Goal: Task Accomplishment & Management: Manage account settings

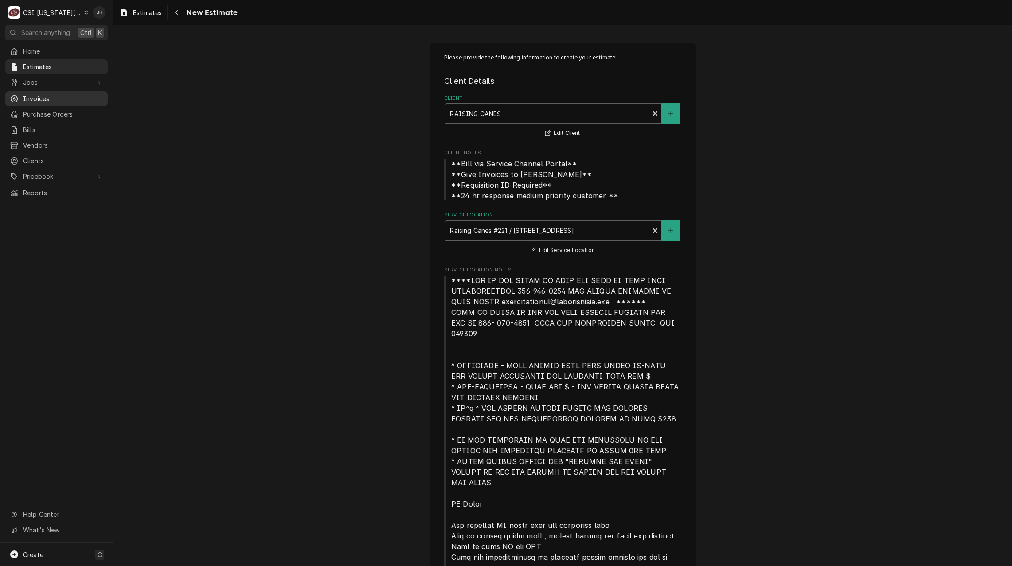
drag, startPoint x: 40, startPoint y: 97, endPoint x: 64, endPoint y: 97, distance: 23.9
click at [40, 97] on span "Invoices" at bounding box center [63, 98] width 80 height 9
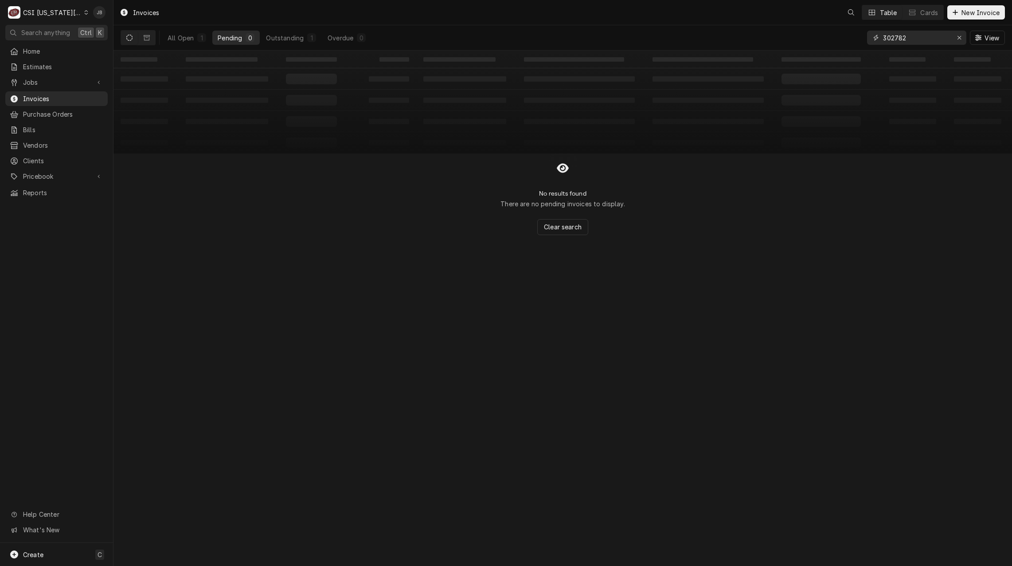
drag, startPoint x: 923, startPoint y: 38, endPoint x: 841, endPoint y: 36, distance: 82.5
click at [846, 36] on div "All Open 1 Pending 0 Outstanding 1 Overdue 0 302782 View" at bounding box center [563, 37] width 884 height 25
paste input "695"
type input "302695"
click at [185, 42] on button "All Open 1" at bounding box center [186, 38] width 49 height 14
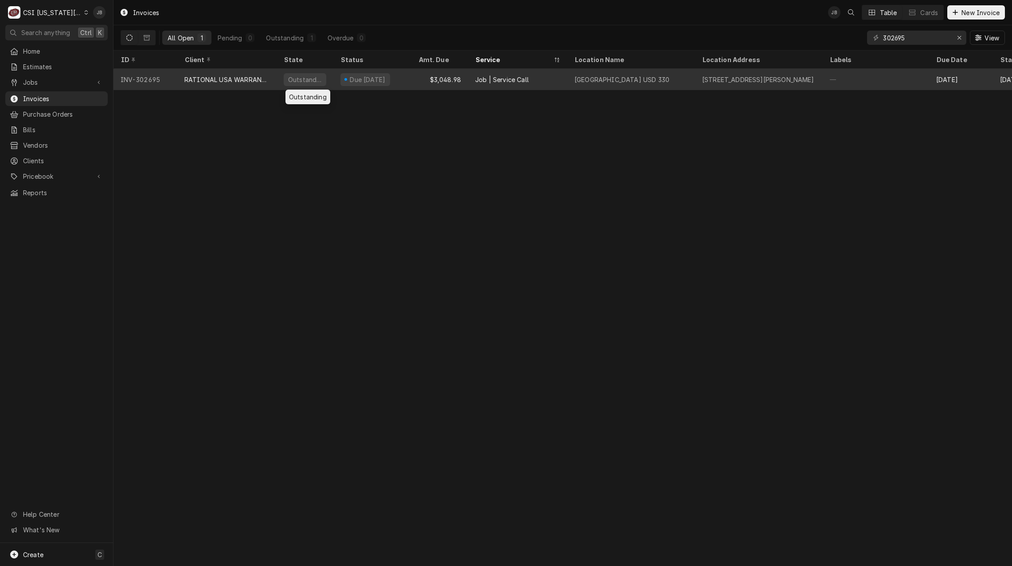
click at [328, 80] on div "Outstanding" at bounding box center [305, 79] width 57 height 21
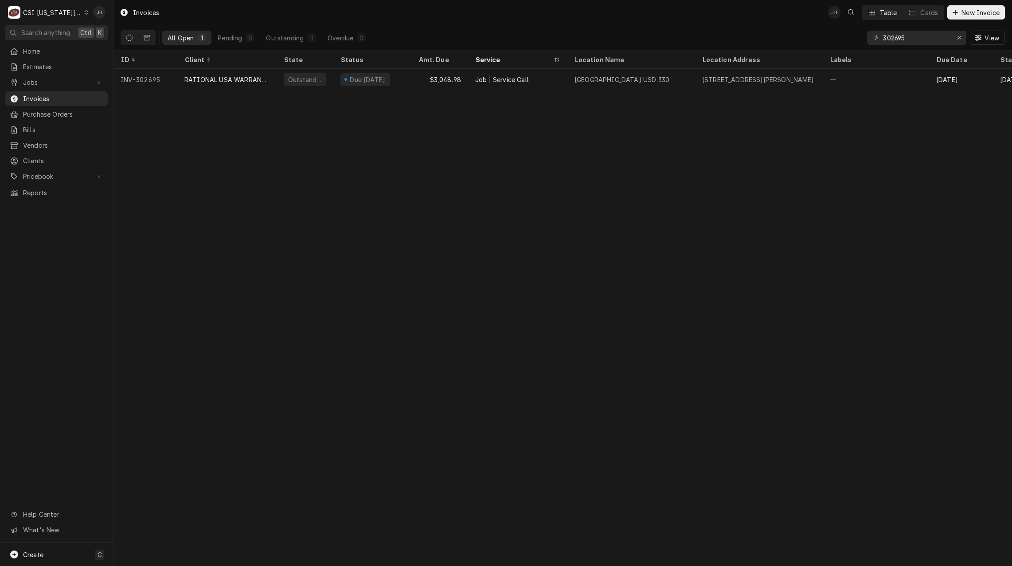
click at [66, 14] on div "CSI [US_STATE][GEOGRAPHIC_DATA]" at bounding box center [52, 12] width 59 height 9
click at [118, 43] on div "CSI St. Louis" at bounding box center [152, 48] width 135 height 11
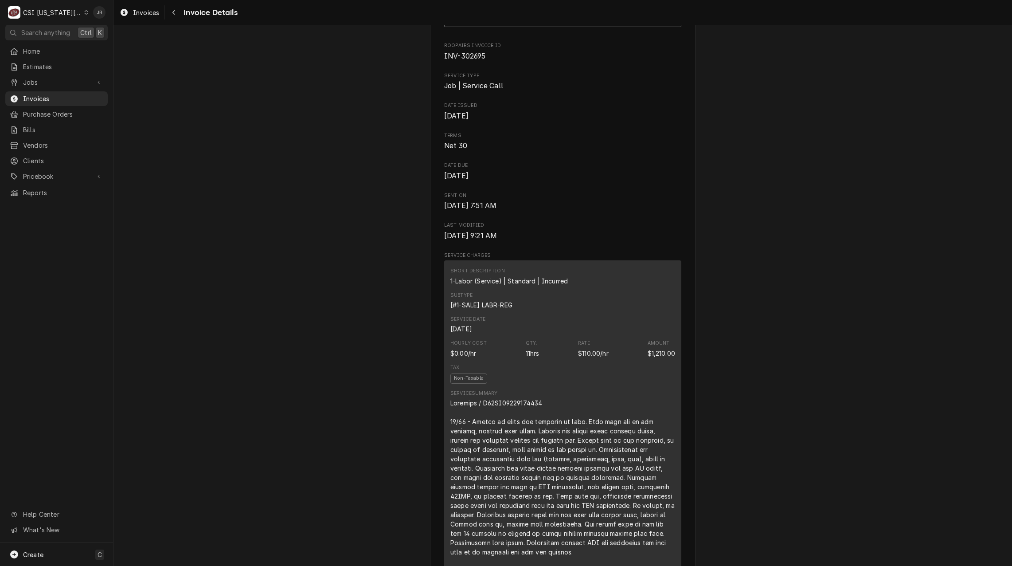
scroll to position [89, 0]
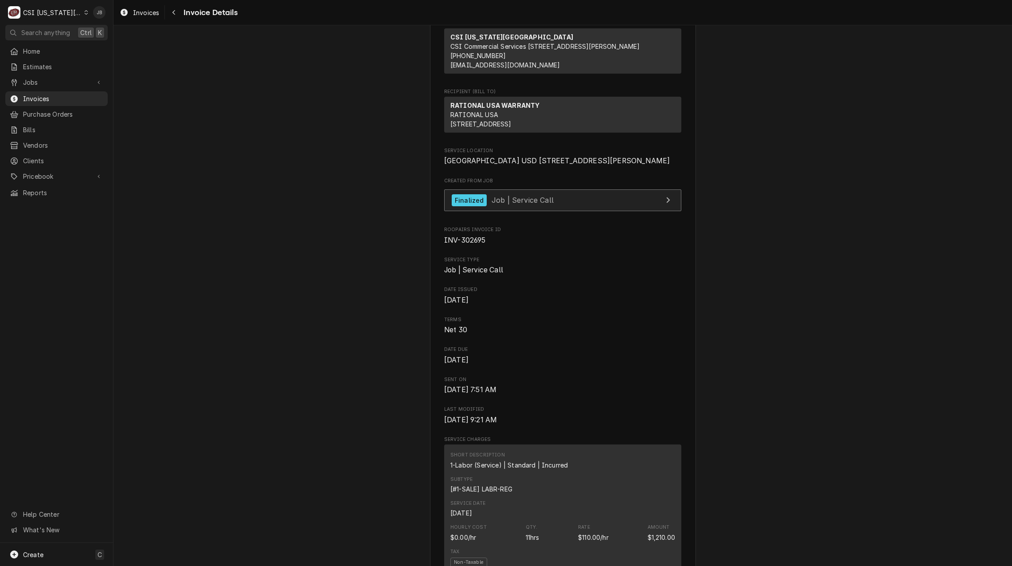
click at [479, 206] on div "Finalized" at bounding box center [469, 200] width 35 height 12
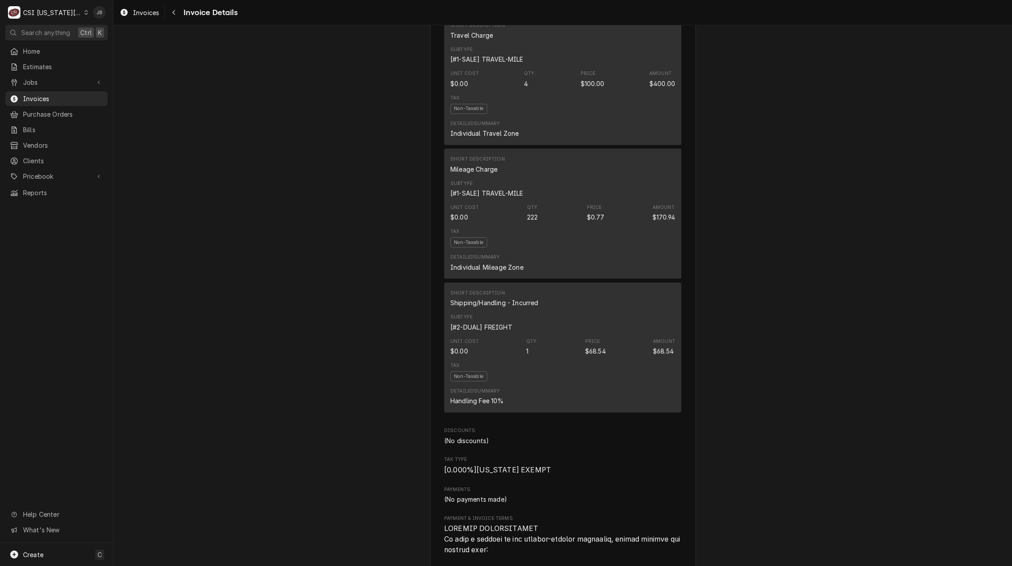
scroll to position [2216, 0]
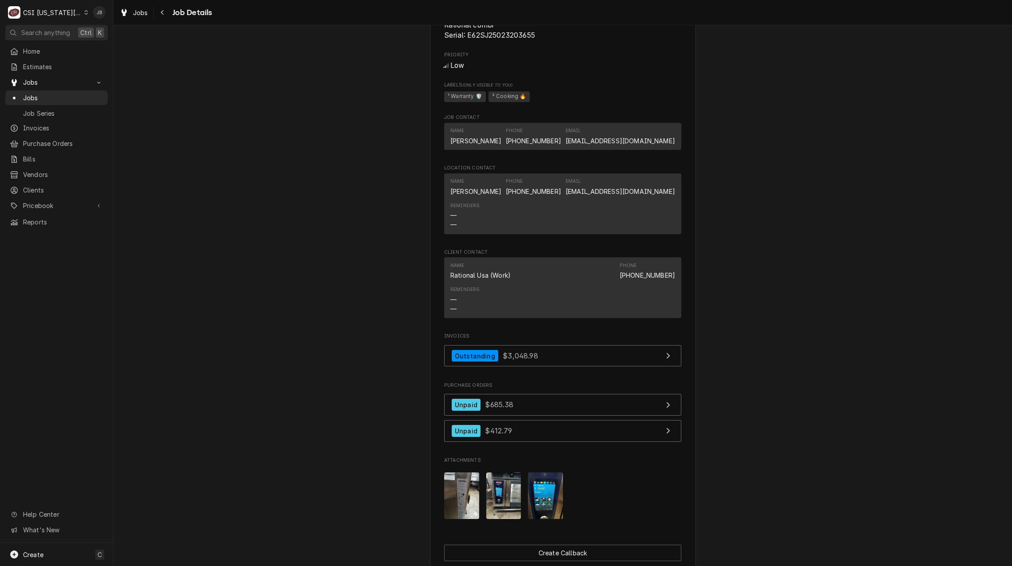
scroll to position [754, 0]
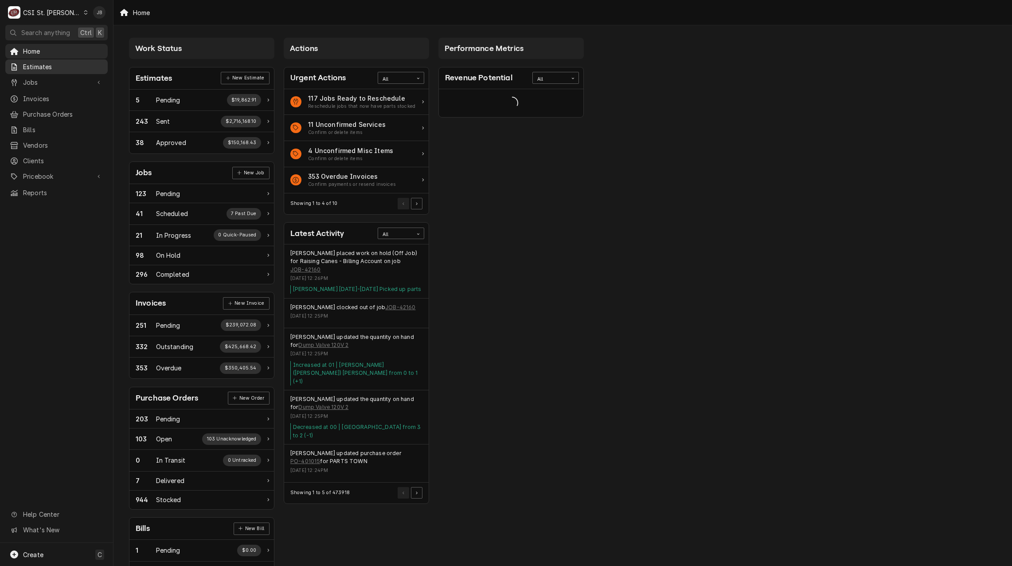
drag, startPoint x: 48, startPoint y: 65, endPoint x: 60, endPoint y: 65, distance: 12.0
click at [48, 65] on span "Estimates" at bounding box center [63, 66] width 80 height 9
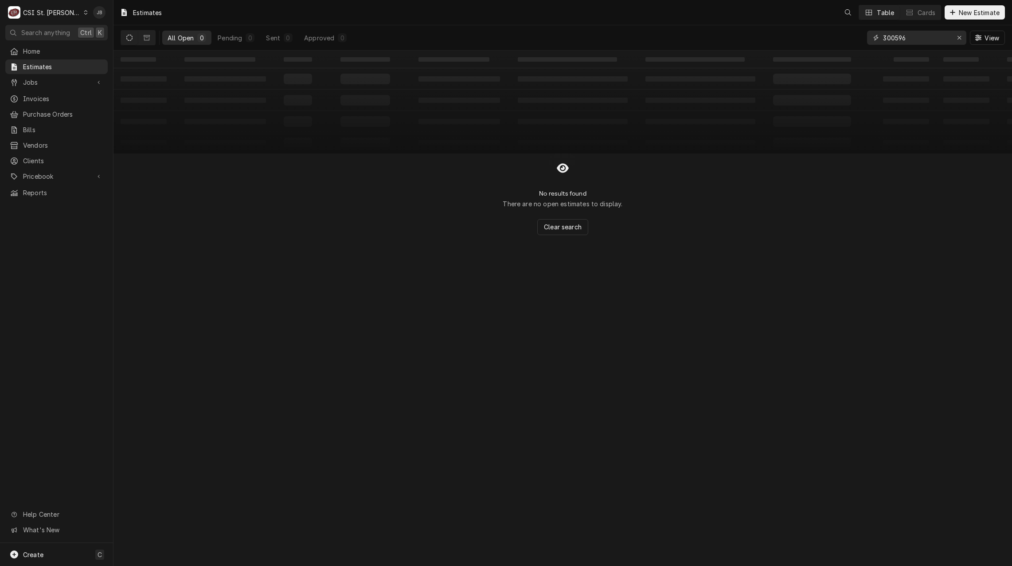
drag, startPoint x: 904, startPoint y: 36, endPoint x: 817, endPoint y: 31, distance: 87.0
click at [833, 36] on div "All Open 0 Pending 0 Sent 0 Approved 0 300596 View" at bounding box center [563, 37] width 884 height 25
type input "4"
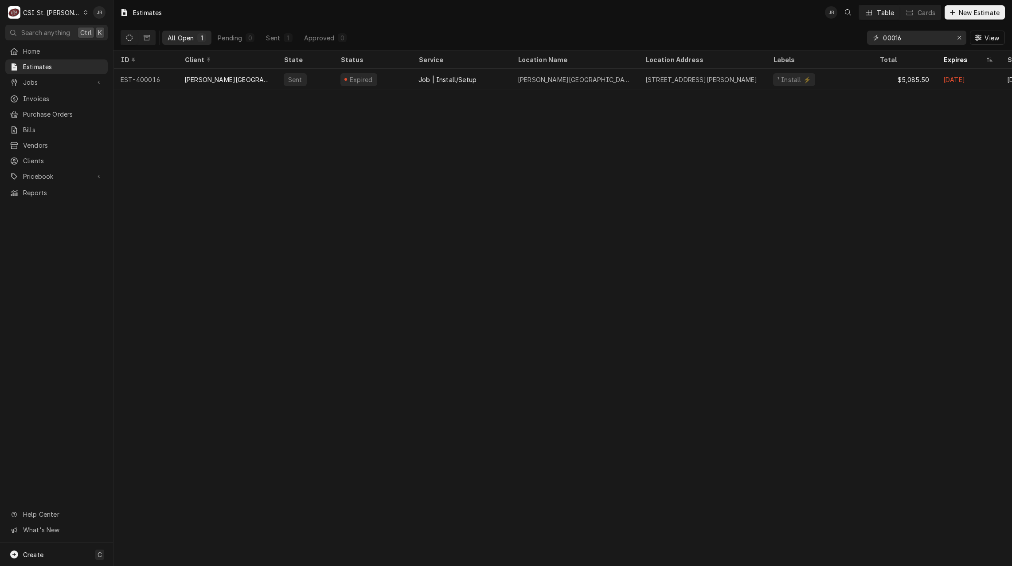
click at [884, 39] on input "00016" at bounding box center [916, 38] width 66 height 14
type input "400016"
click at [148, 38] on icon "Dynamic Content Wrapper" at bounding box center [147, 37] width 6 height 5
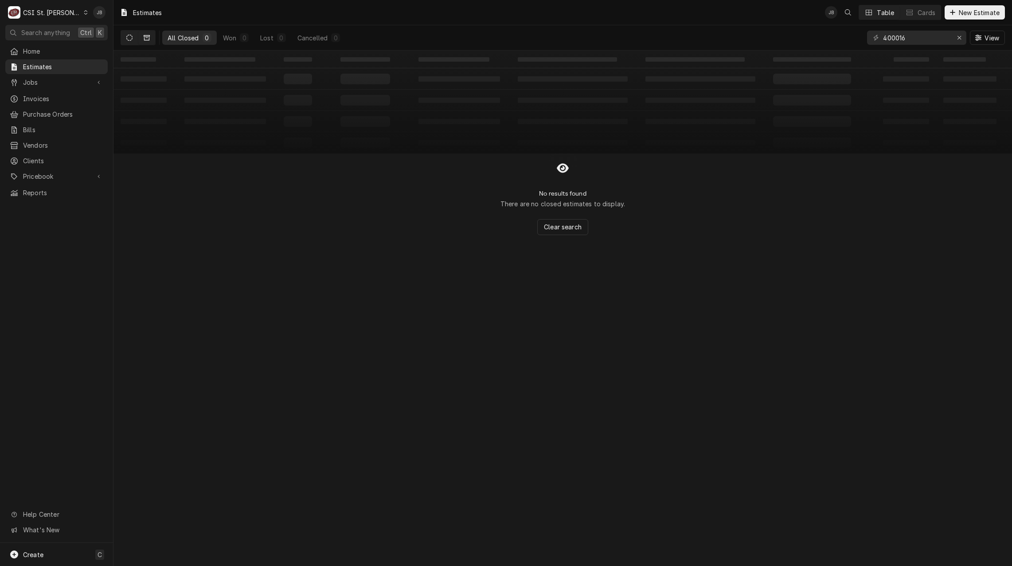
click at [126, 37] on icon "Dynamic Content Wrapper" at bounding box center [129, 38] width 6 height 6
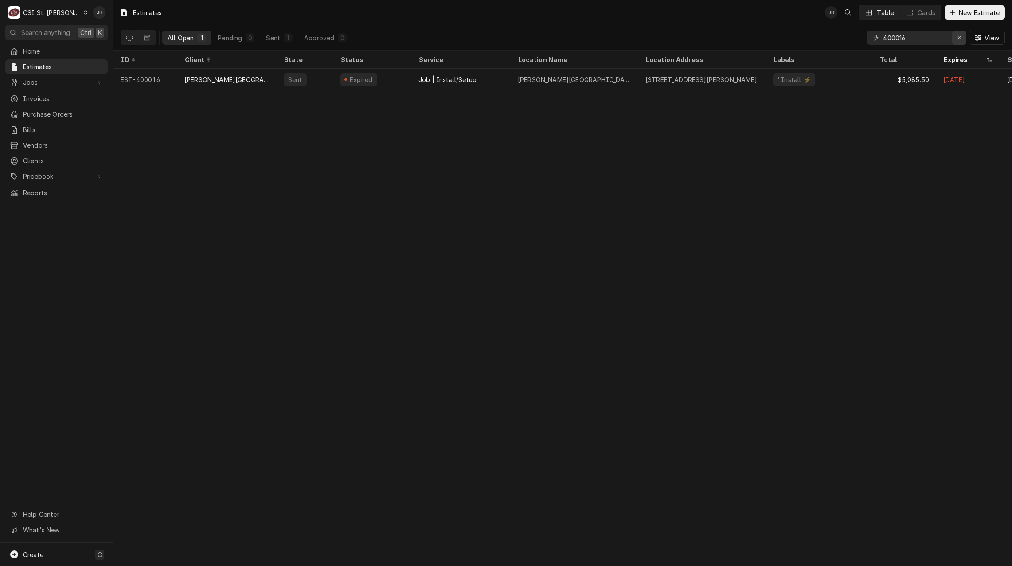
click at [957, 37] on icon "Erase input" at bounding box center [959, 38] width 5 height 6
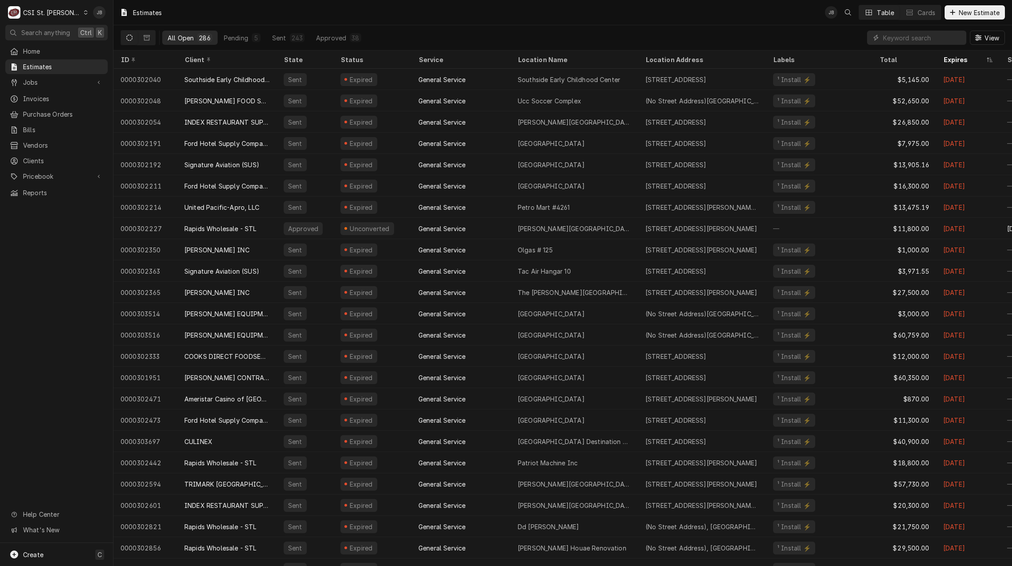
click at [54, 12] on div "CSI St. Louis" at bounding box center [52, 12] width 58 height 9
click at [121, 14] on div "CSI [US_STATE][GEOGRAPHIC_DATA]" at bounding box center [136, 17] width 117 height 9
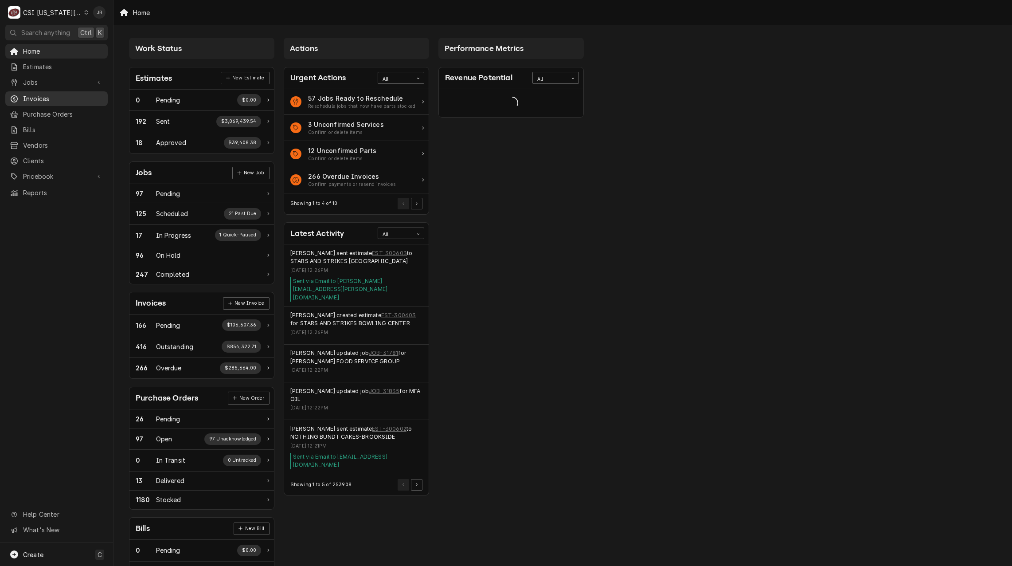
click at [50, 95] on span "Invoices" at bounding box center [63, 98] width 80 height 9
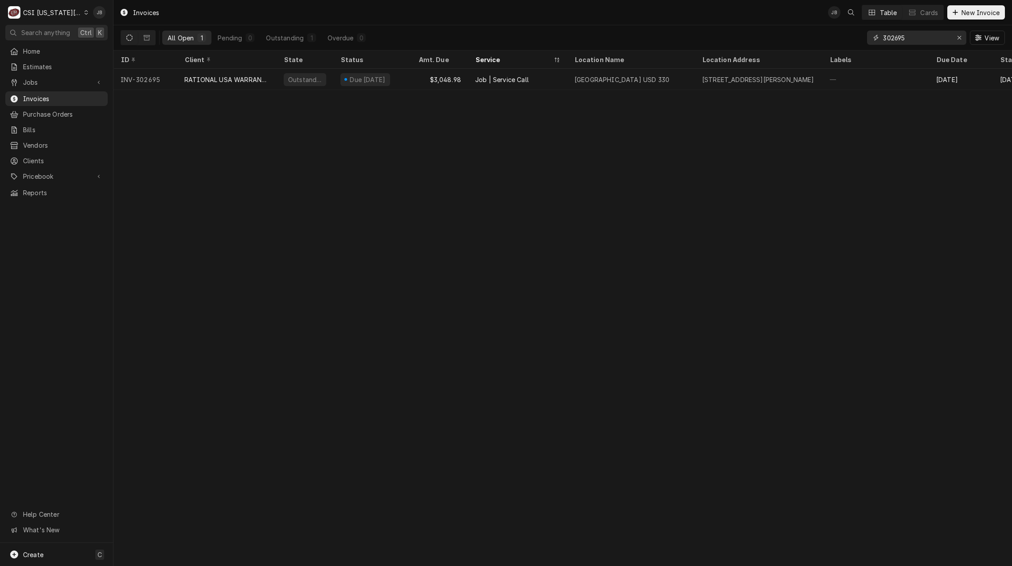
drag, startPoint x: 925, startPoint y: 37, endPoint x: 796, endPoint y: 37, distance: 129.4
click at [803, 36] on div "All Open 1 Pending 0 Outstanding 1 Overdue 0 302695 View" at bounding box center [563, 37] width 884 height 25
paste input "771"
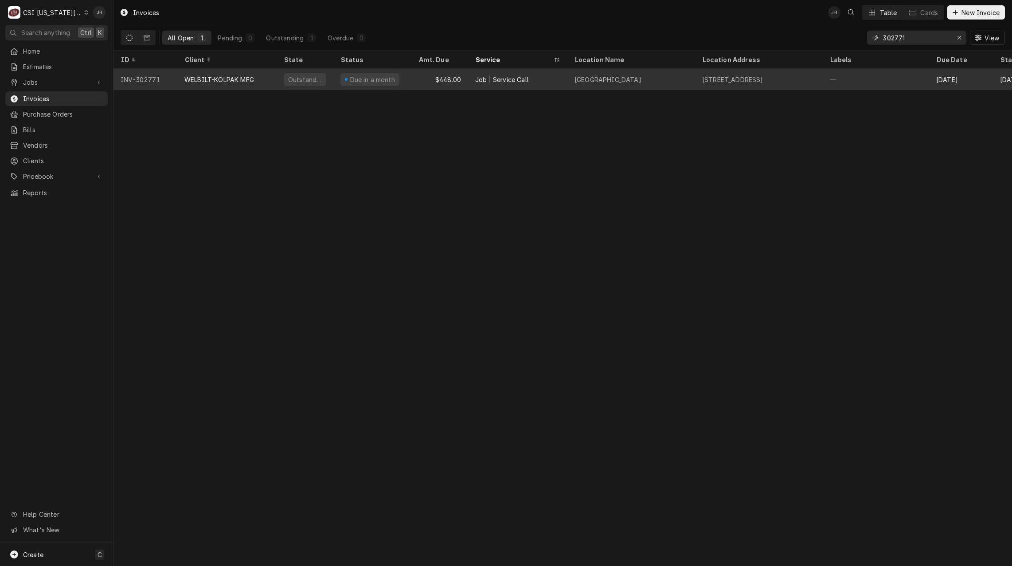
type input "302771"
click at [301, 86] on div "Outstanding" at bounding box center [305, 79] width 57 height 21
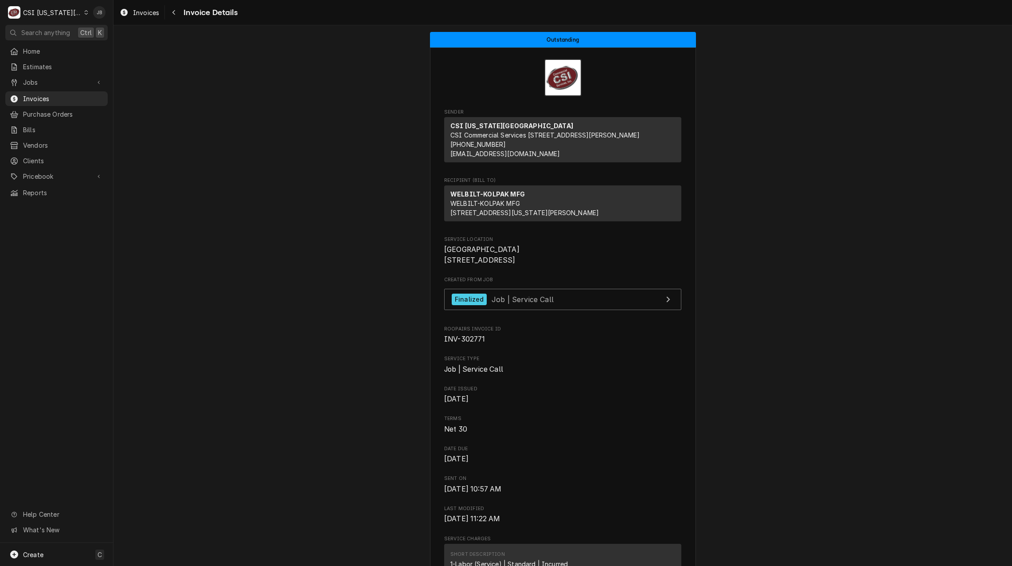
drag, startPoint x: 646, startPoint y: 395, endPoint x: 640, endPoint y: 395, distance: 6.7
click at [646, 375] on span "Job | Service Call" at bounding box center [562, 369] width 237 height 11
click at [533, 303] on span "Job | Service Call" at bounding box center [523, 298] width 62 height 9
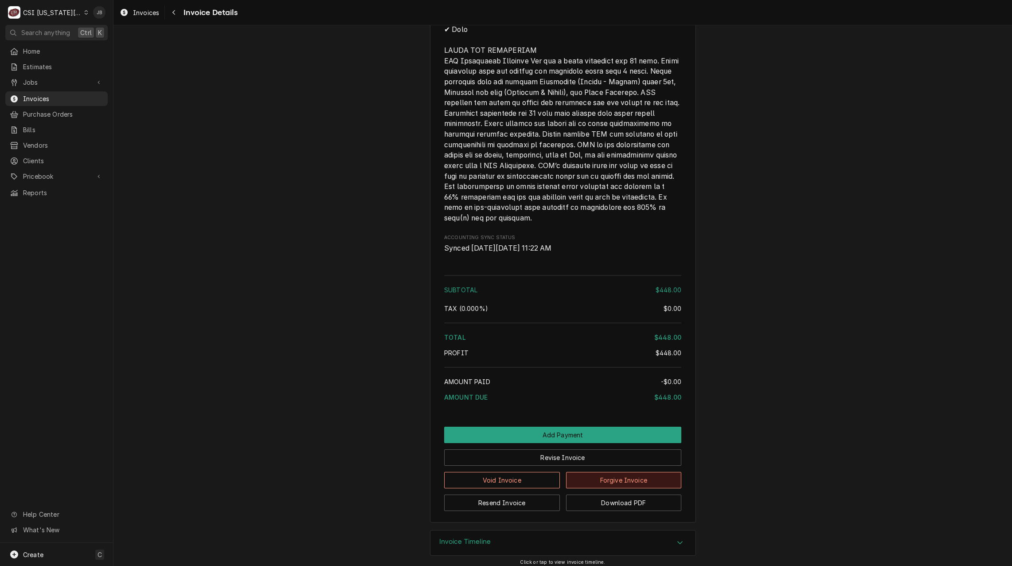
scroll to position [1259, 0]
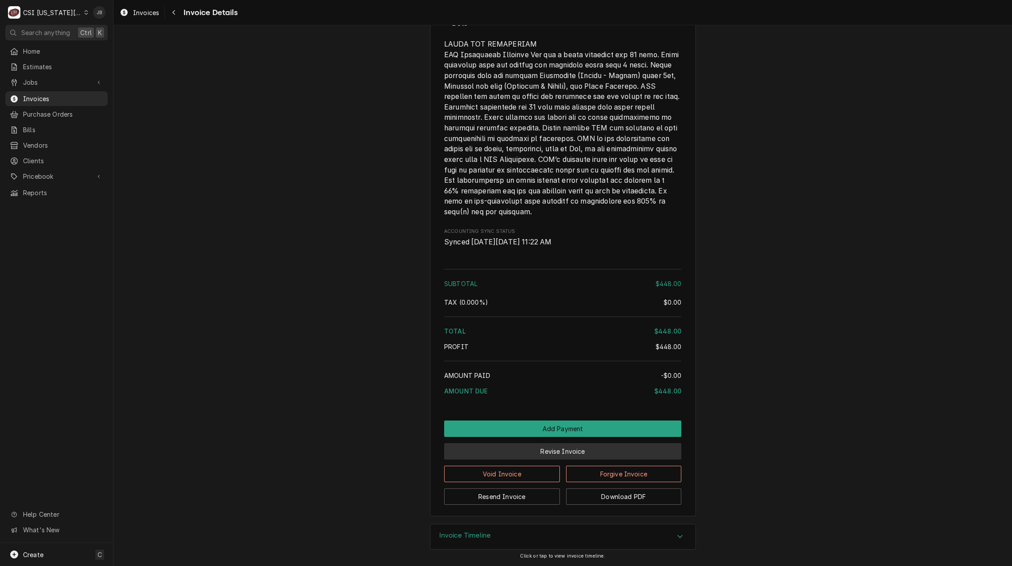
click at [538, 454] on button "Revise Invoice" at bounding box center [562, 451] width 237 height 16
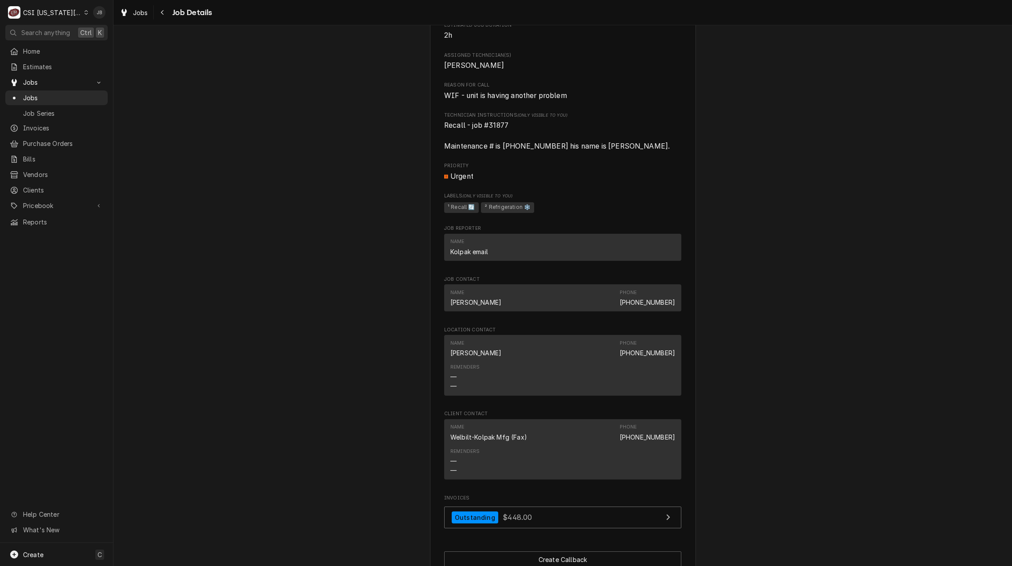
scroll to position [975, 0]
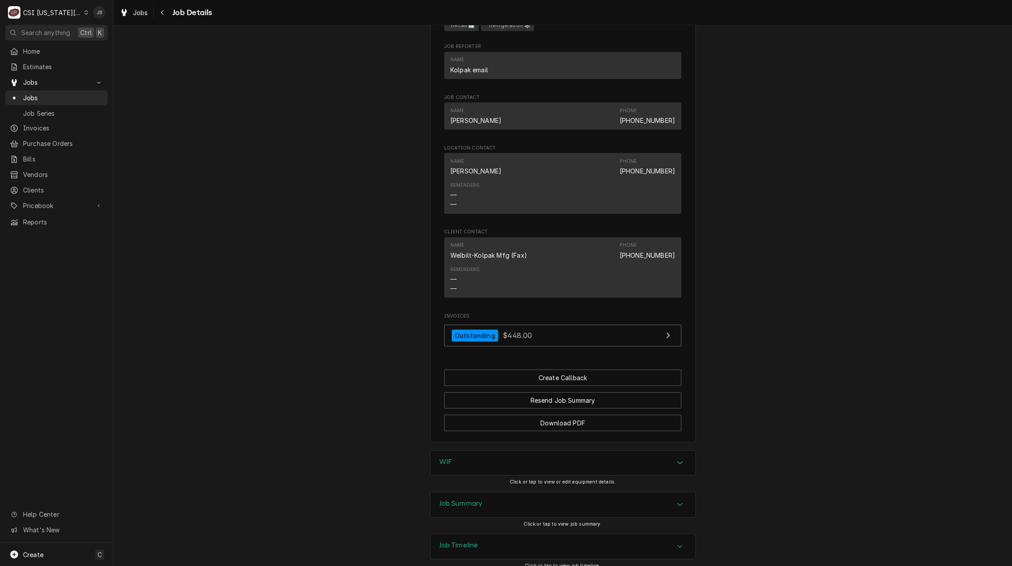
click at [486, 469] on div "WIF" at bounding box center [562, 462] width 265 height 25
drag, startPoint x: 480, startPoint y: 508, endPoint x: 475, endPoint y: 470, distance: 38.1
click at [480, 508] on div "Job Summary" at bounding box center [562, 504] width 265 height 25
click at [477, 463] on div "WIF" at bounding box center [562, 462] width 265 height 25
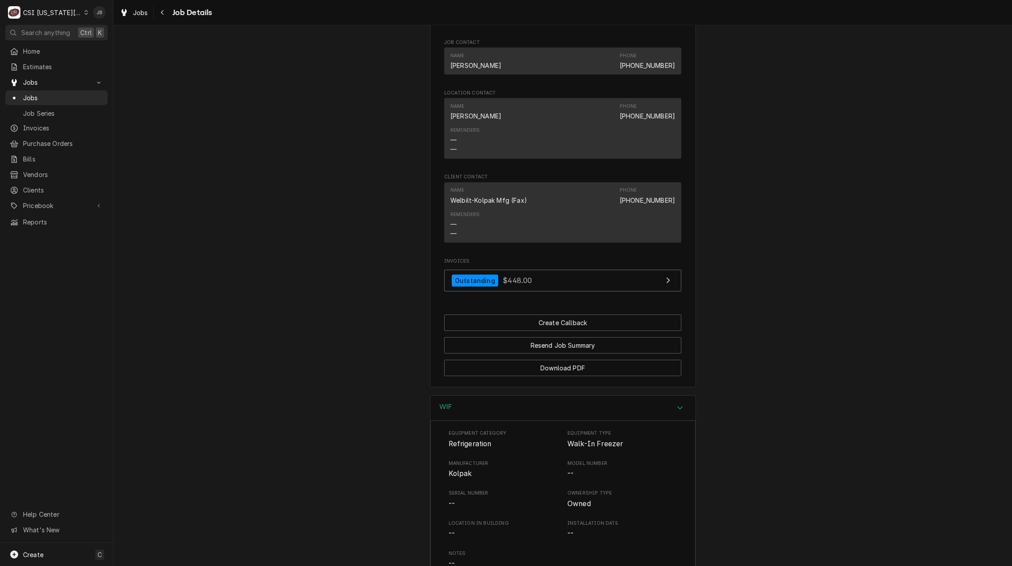
scroll to position [1229, 0]
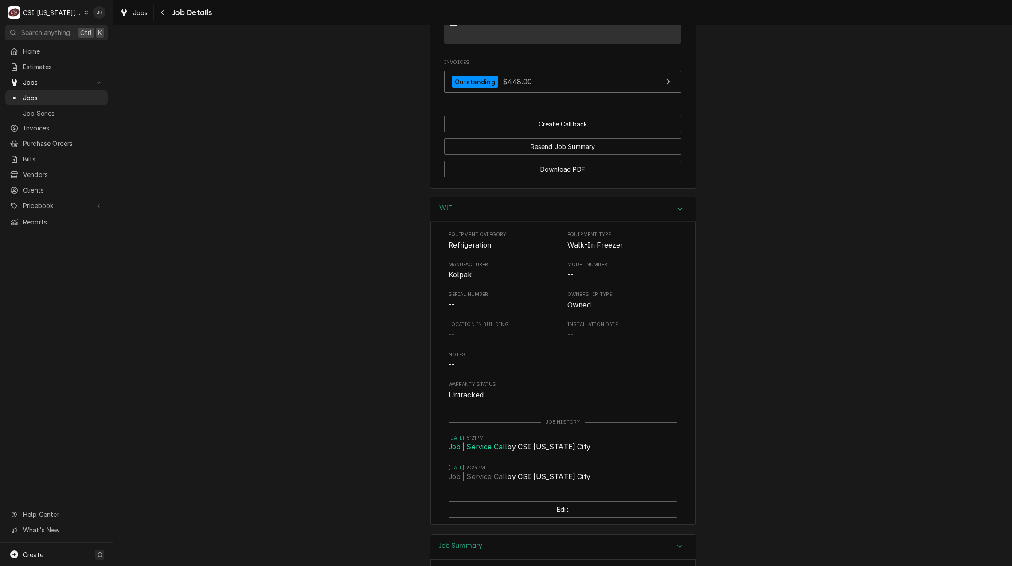
click at [481, 452] on link "Job | Service Call" at bounding box center [478, 446] width 59 height 11
click at [479, 482] on link "Job | Service Call" at bounding box center [478, 476] width 59 height 11
click at [463, 222] on div "WIF" at bounding box center [562, 209] width 265 height 25
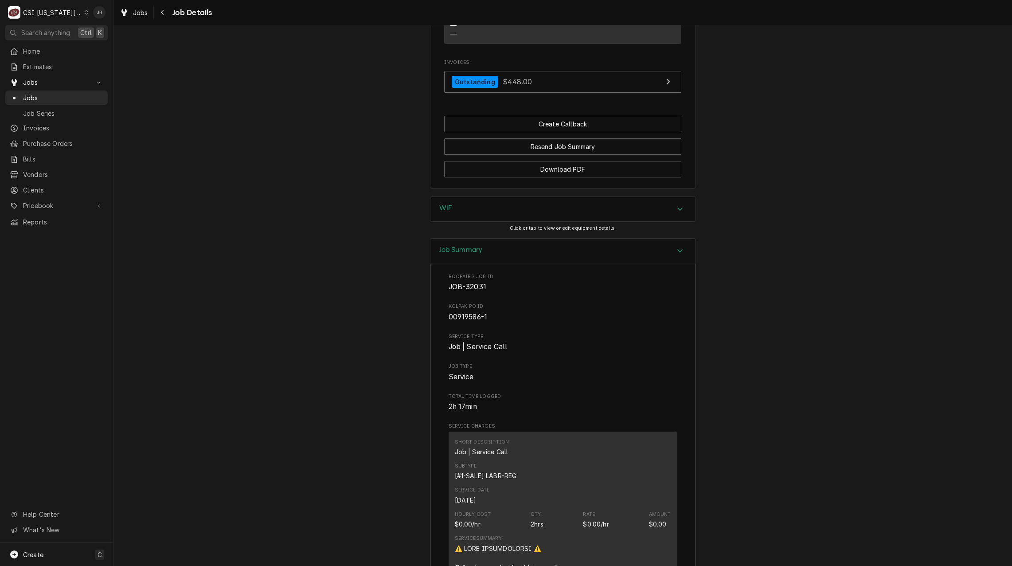
click at [534, 252] on div "Job Summary" at bounding box center [562, 250] width 265 height 25
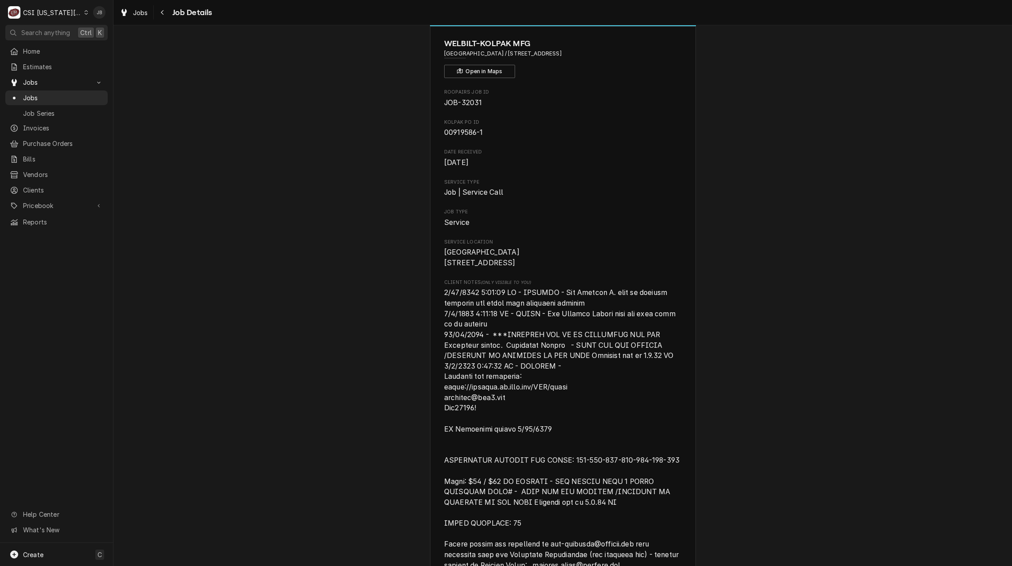
scroll to position [0, 0]
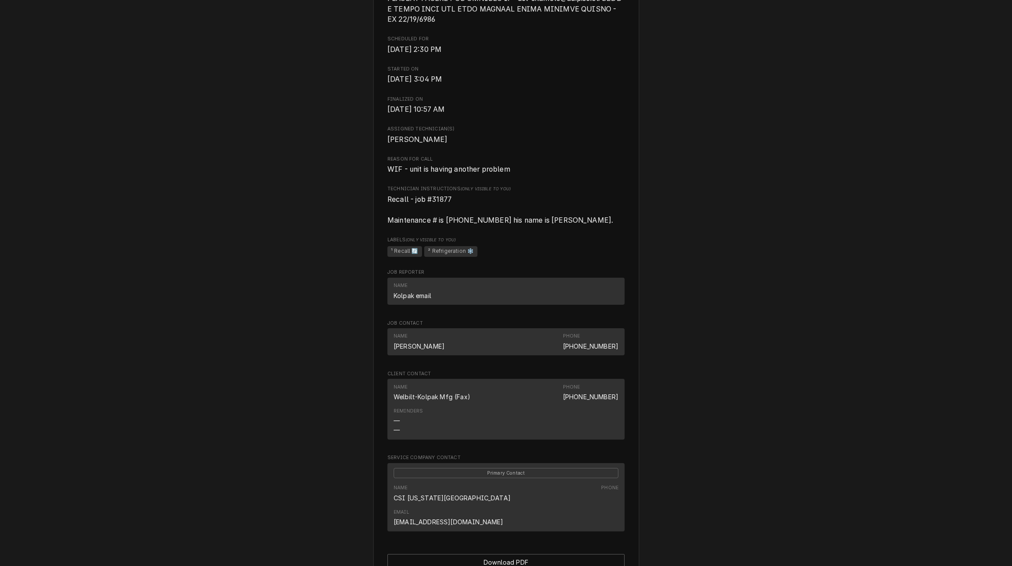
scroll to position [789, 0]
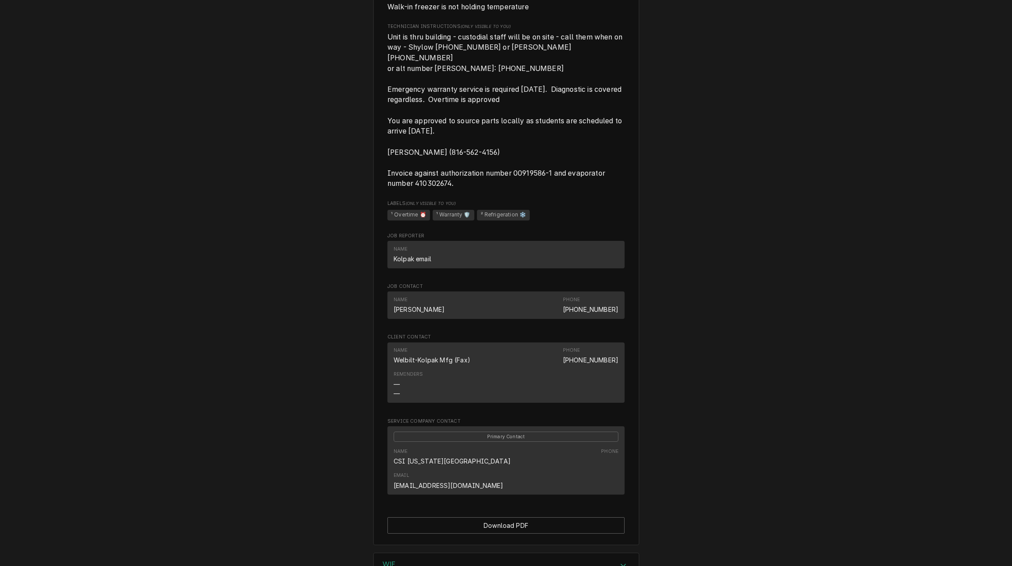
scroll to position [904, 0]
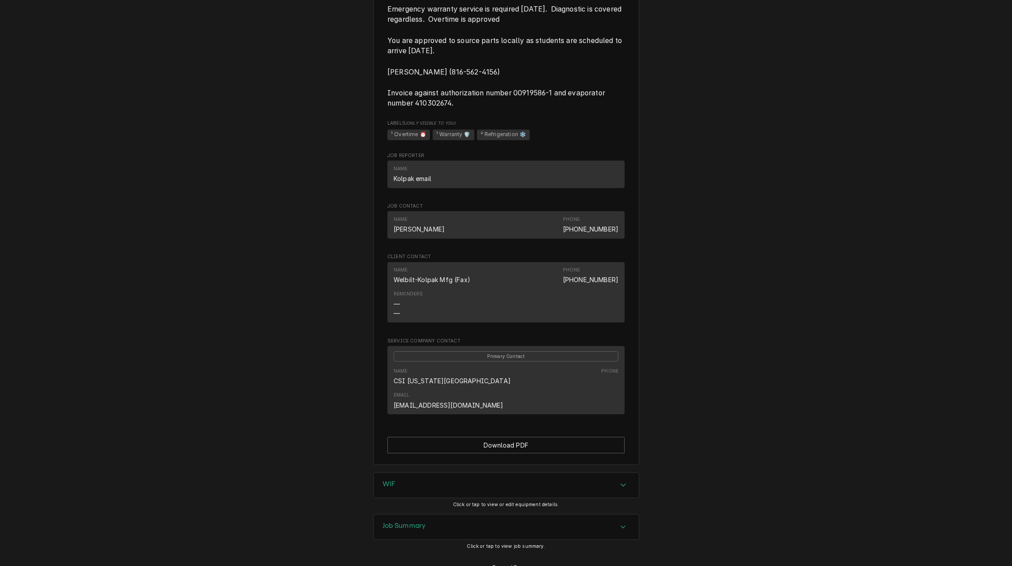
drag, startPoint x: 415, startPoint y: 493, endPoint x: 430, endPoint y: 453, distance: 43.1
click at [415, 521] on h3 "Job Summary" at bounding box center [404, 525] width 43 height 8
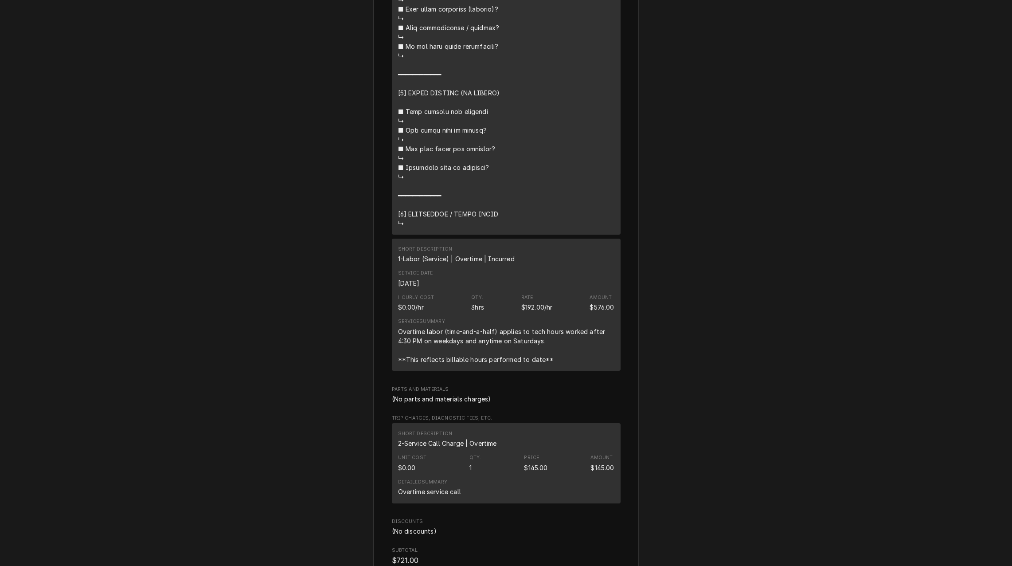
scroll to position [2278, 0]
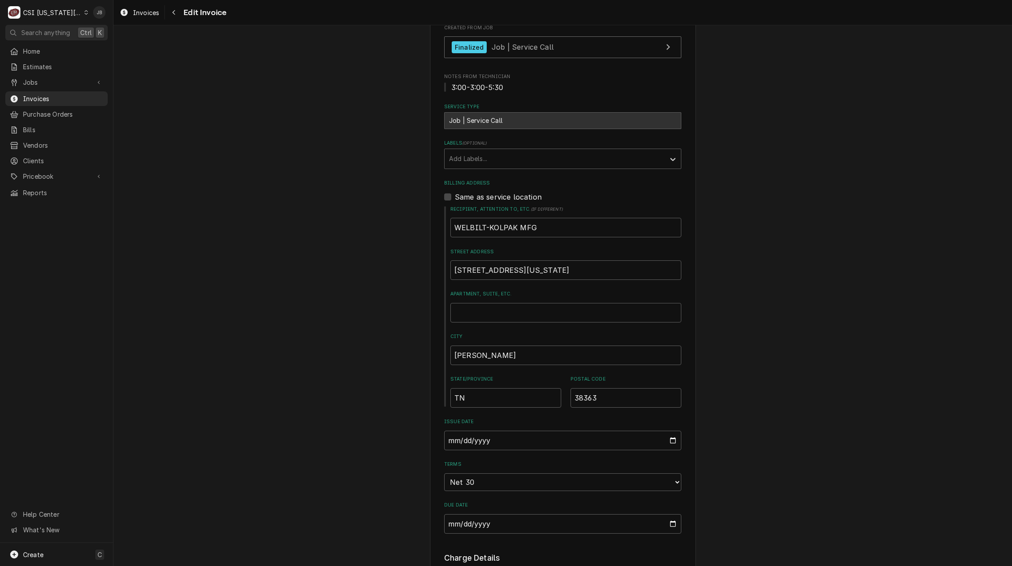
scroll to position [443, 0]
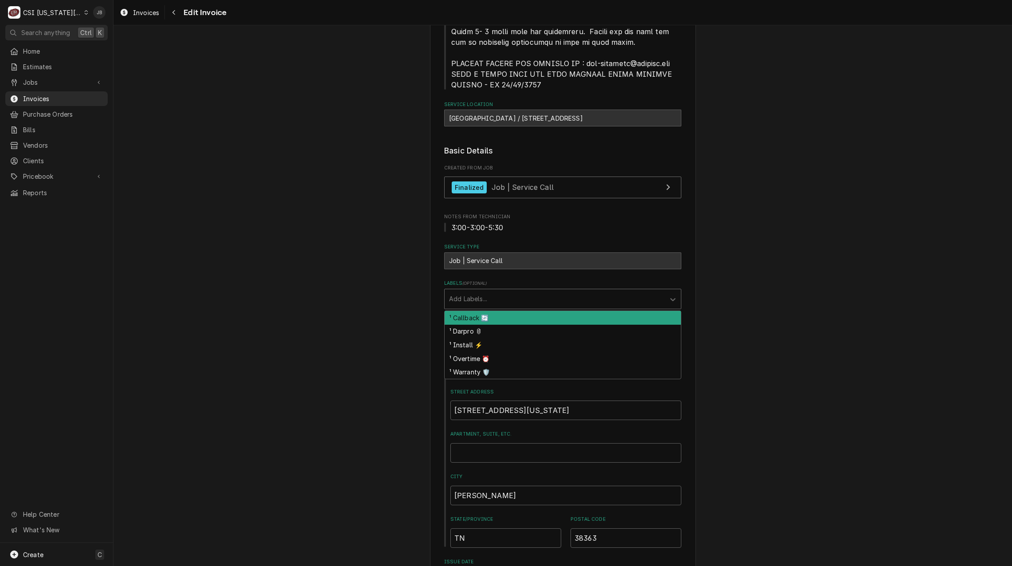
click at [465, 305] on div "Labels" at bounding box center [554, 299] width 211 height 16
click at [469, 316] on div "¹ Callback 🔄" at bounding box center [563, 318] width 236 height 14
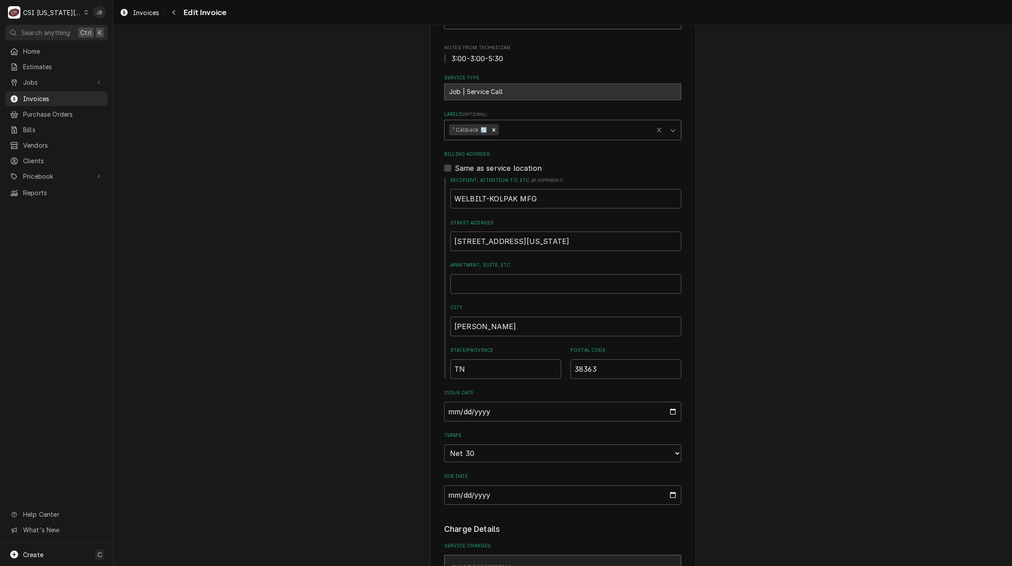
scroll to position [842, 0]
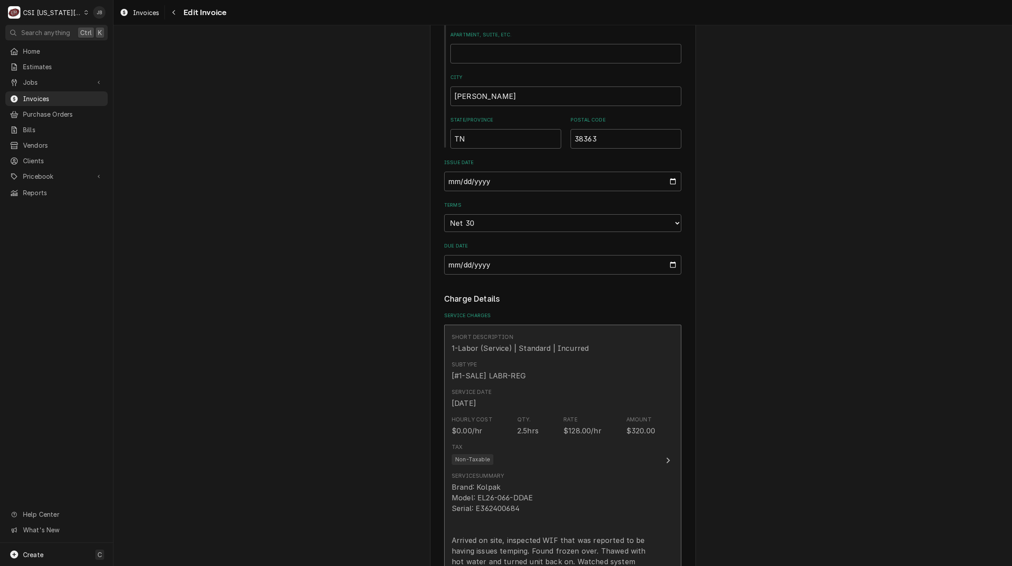
click at [489, 411] on div "Service Date Aug 13, 2025" at bounding box center [553, 397] width 203 height 27
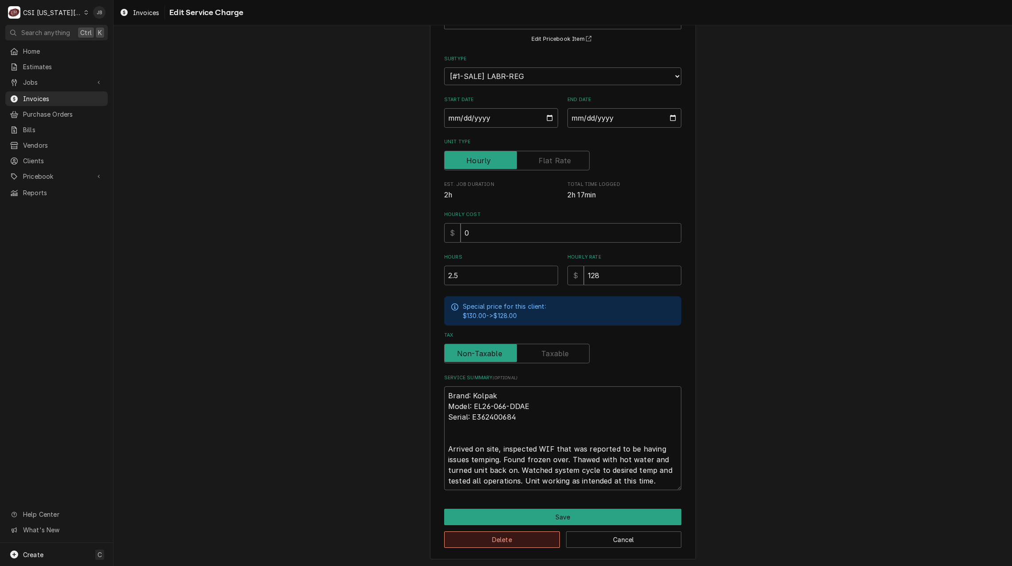
click at [479, 538] on button "Delete" at bounding box center [502, 539] width 116 height 16
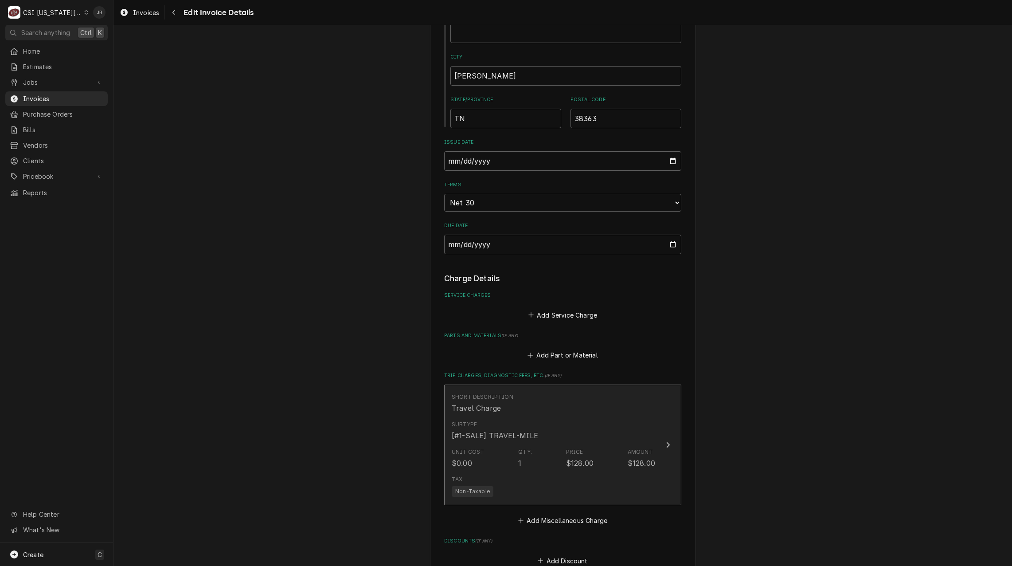
scroll to position [876, 0]
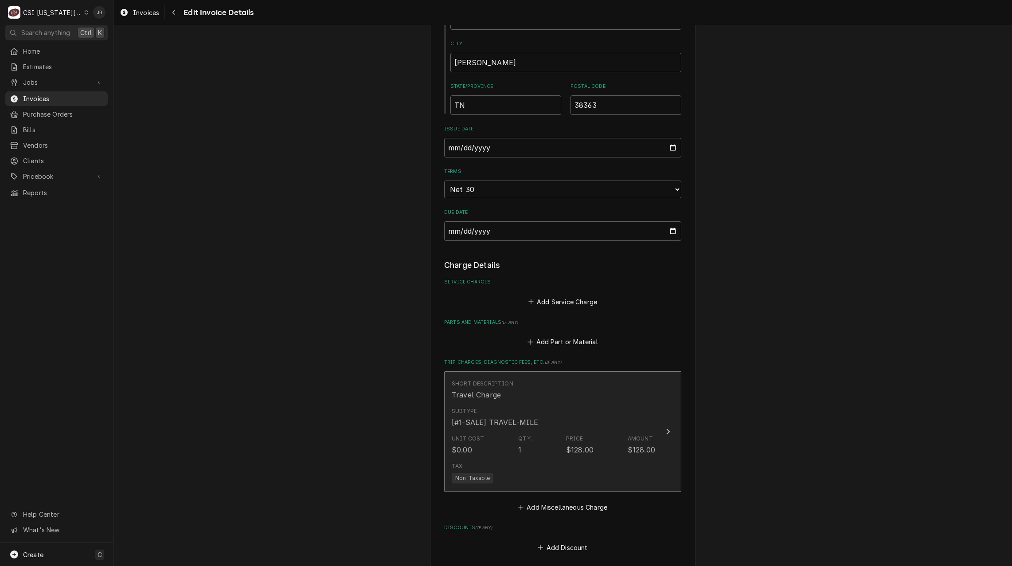
click at [508, 432] on div "Unit Cost $0.00 Qty. 1 Price $128.00 Amount $128.00" at bounding box center [553, 444] width 203 height 27
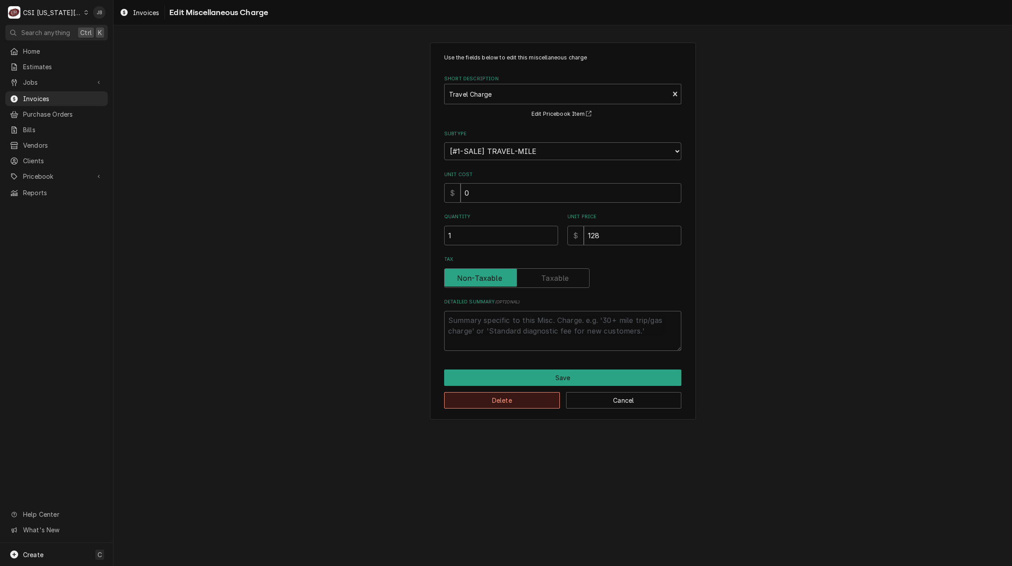
click at [496, 399] on button "Delete" at bounding box center [502, 400] width 116 height 16
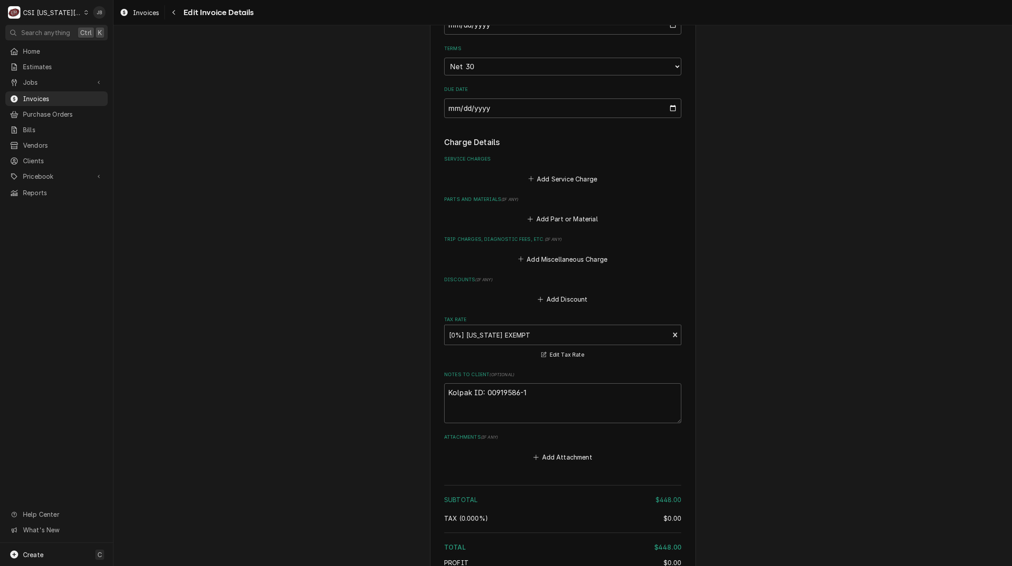
scroll to position [1102, 0]
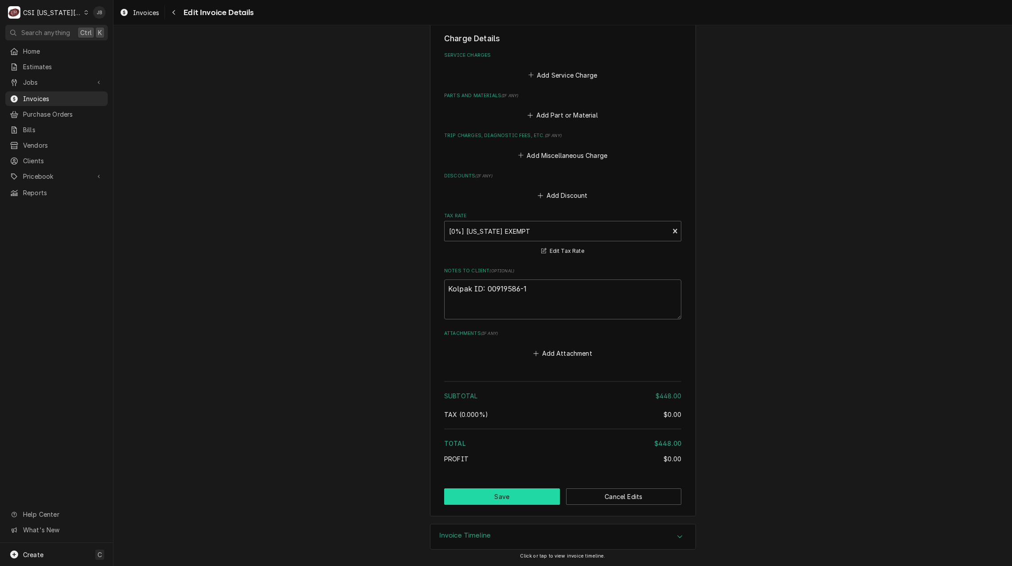
click at [507, 498] on button "Save" at bounding box center [502, 496] width 116 height 16
type textarea "x"
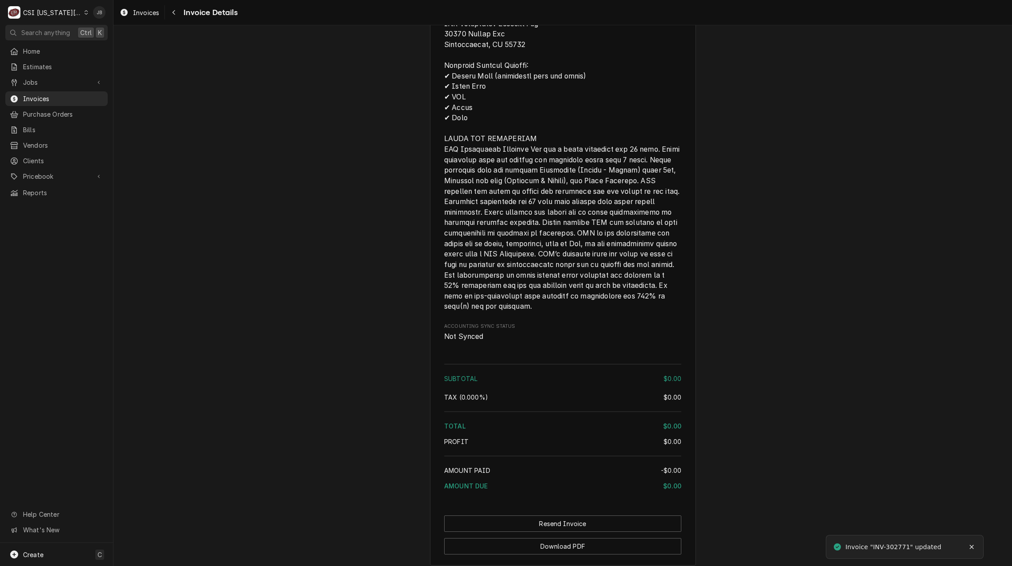
scroll to position [894, 0]
